Goal: Task Accomplishment & Management: Use online tool/utility

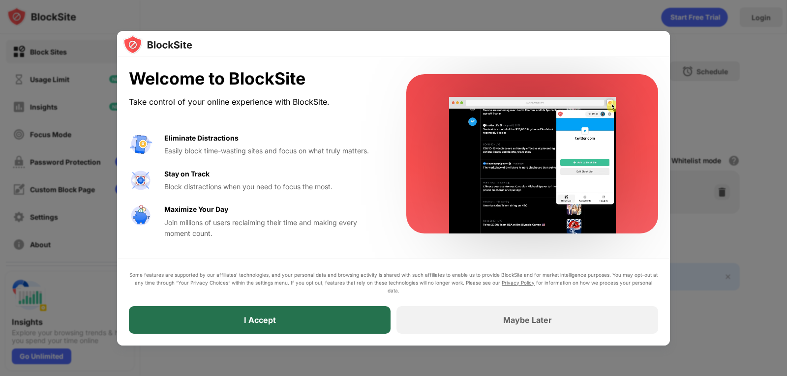
click at [323, 322] on div "I Accept" at bounding box center [260, 321] width 262 height 28
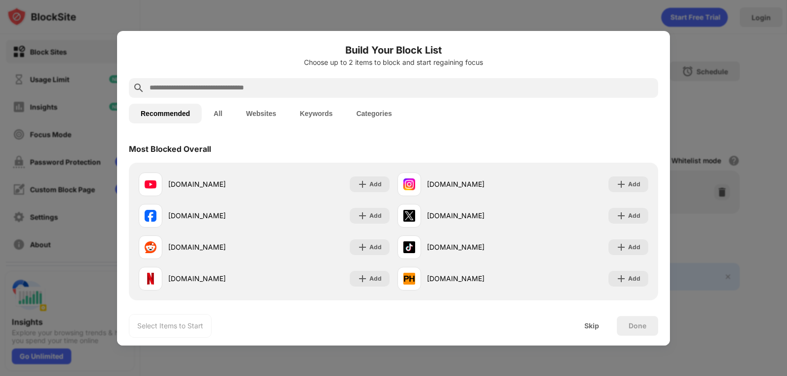
click at [241, 86] on input "text" at bounding box center [402, 88] width 506 height 12
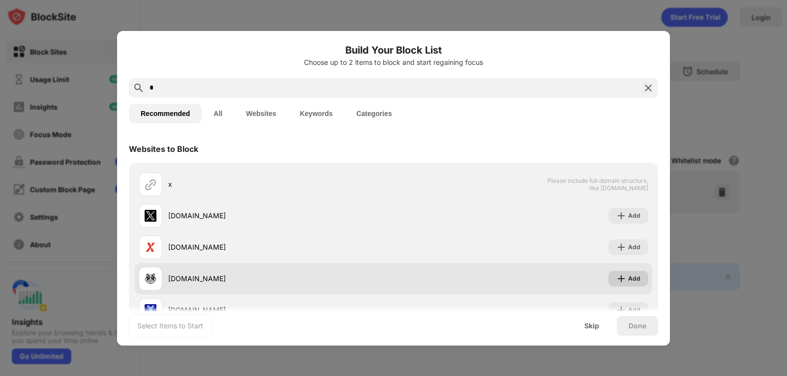
type input "*"
click at [628, 277] on div "Add" at bounding box center [634, 279] width 12 height 10
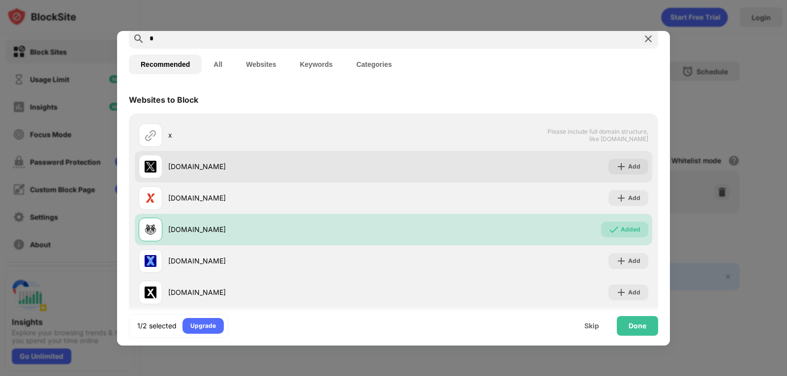
scroll to position [67, 0]
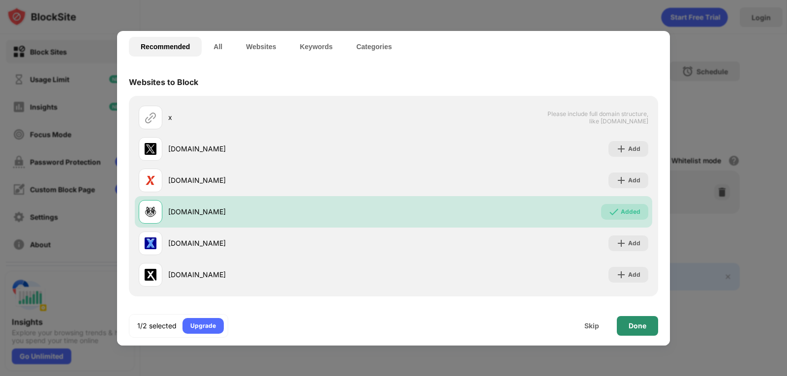
click at [643, 326] on div "Done" at bounding box center [638, 326] width 18 height 8
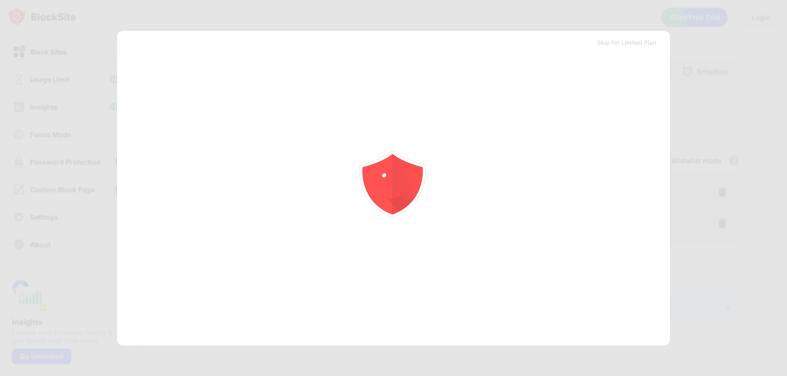
scroll to position [0, 0]
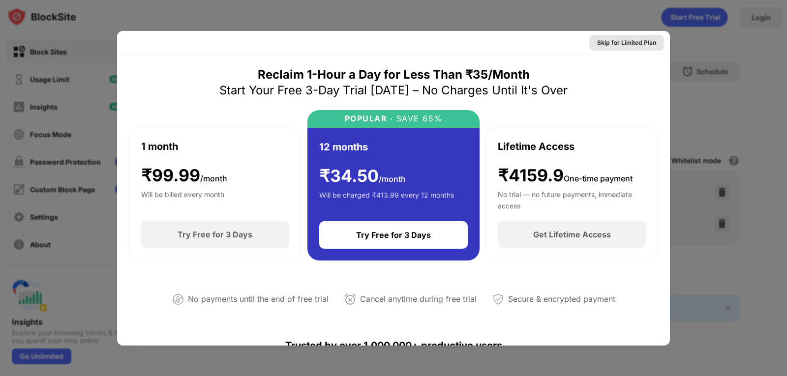
click at [608, 38] on div "Skip for Limited Plan" at bounding box center [626, 43] width 59 height 10
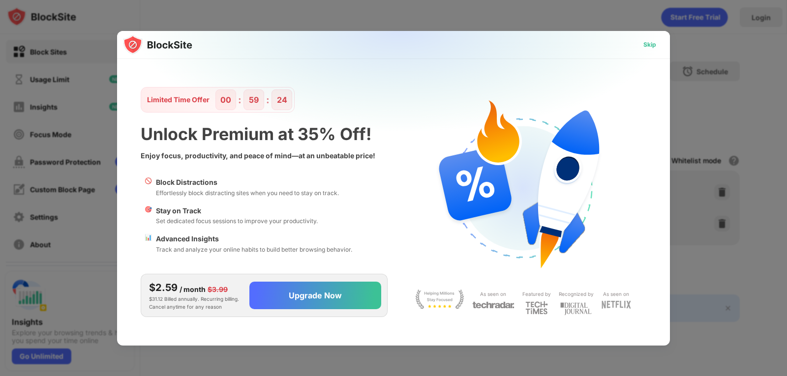
click at [647, 44] on div "Skip" at bounding box center [650, 45] width 13 height 10
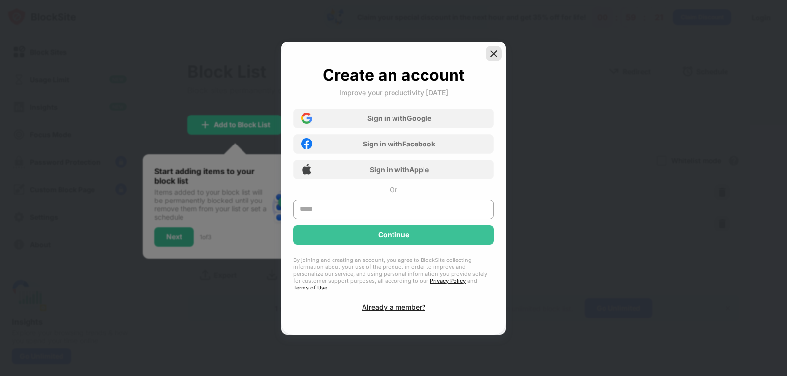
click at [496, 56] on img at bounding box center [494, 54] width 10 height 10
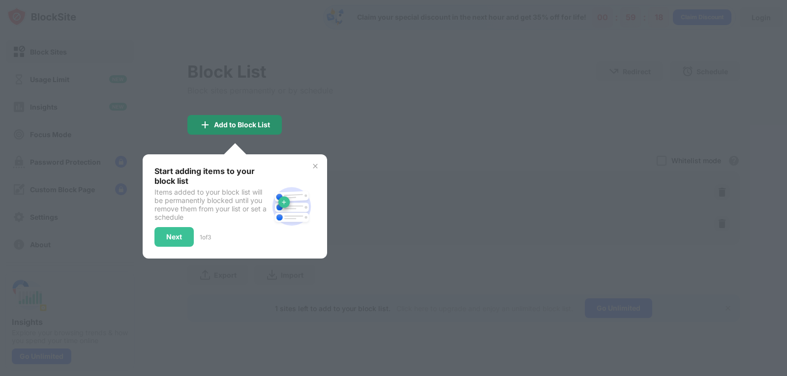
click at [226, 122] on div "Add to Block List" at bounding box center [242, 125] width 56 height 8
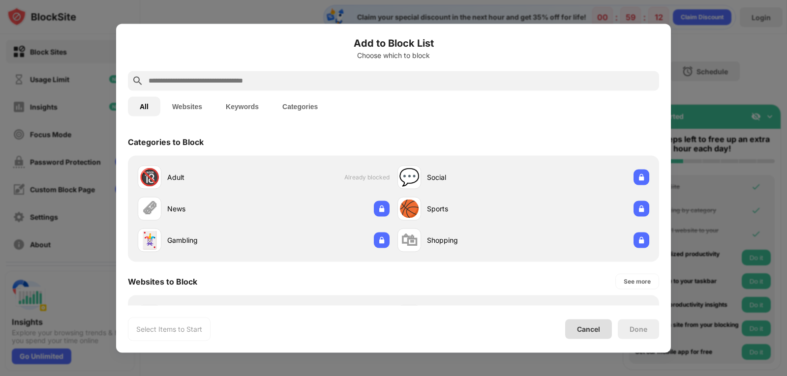
click at [598, 333] on div "Cancel" at bounding box center [588, 329] width 23 height 8
